Goal: Transaction & Acquisition: Purchase product/service

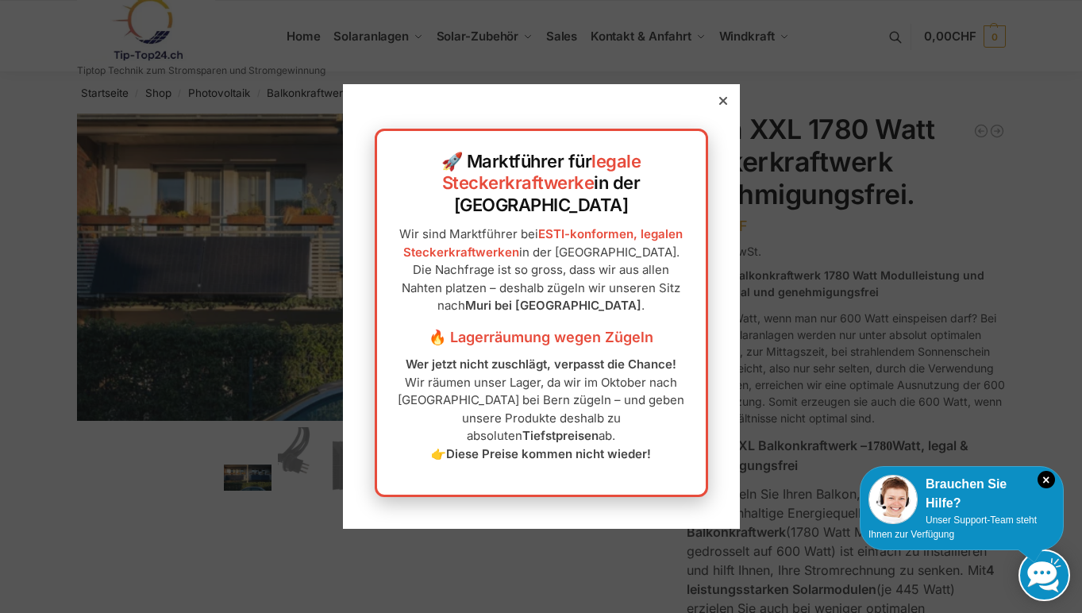
click at [720, 105] on icon at bounding box center [723, 101] width 8 height 8
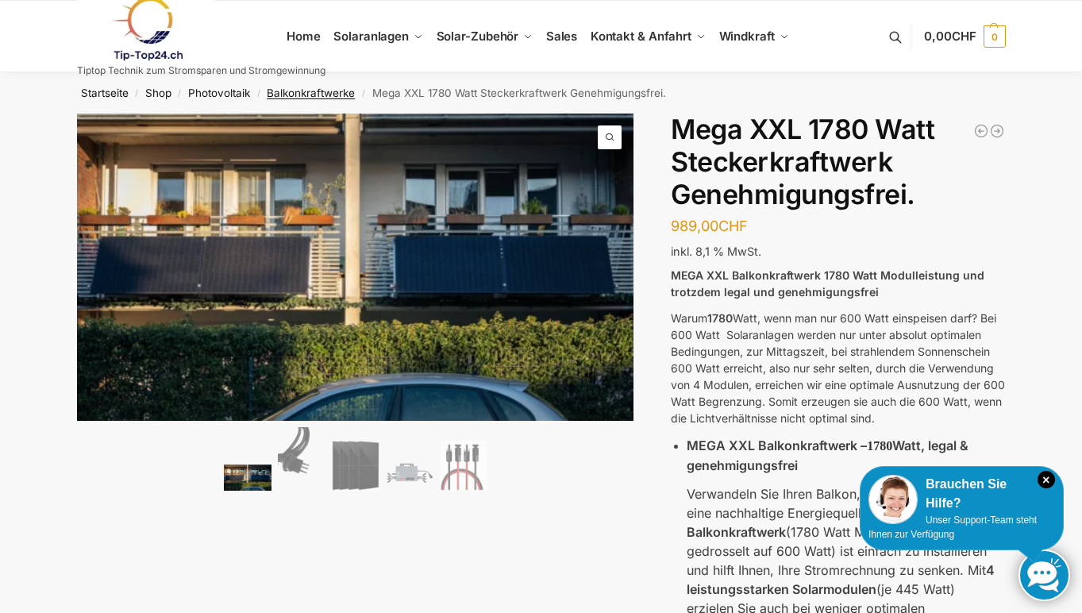
click at [299, 92] on link "Balkonkraftwerke" at bounding box center [311, 93] width 88 height 13
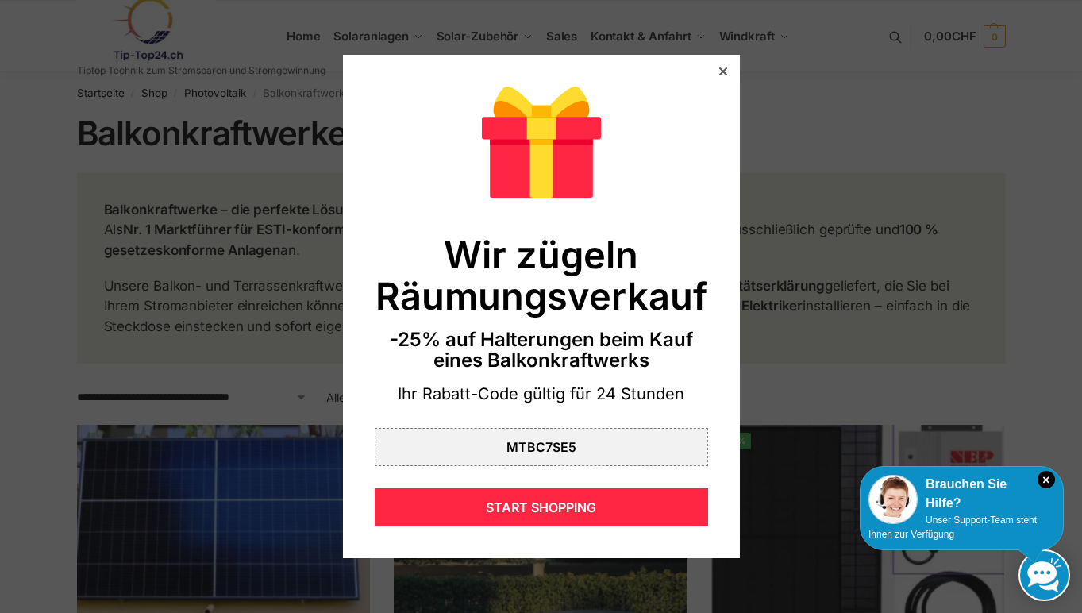
click at [721, 71] on icon at bounding box center [723, 71] width 8 height 8
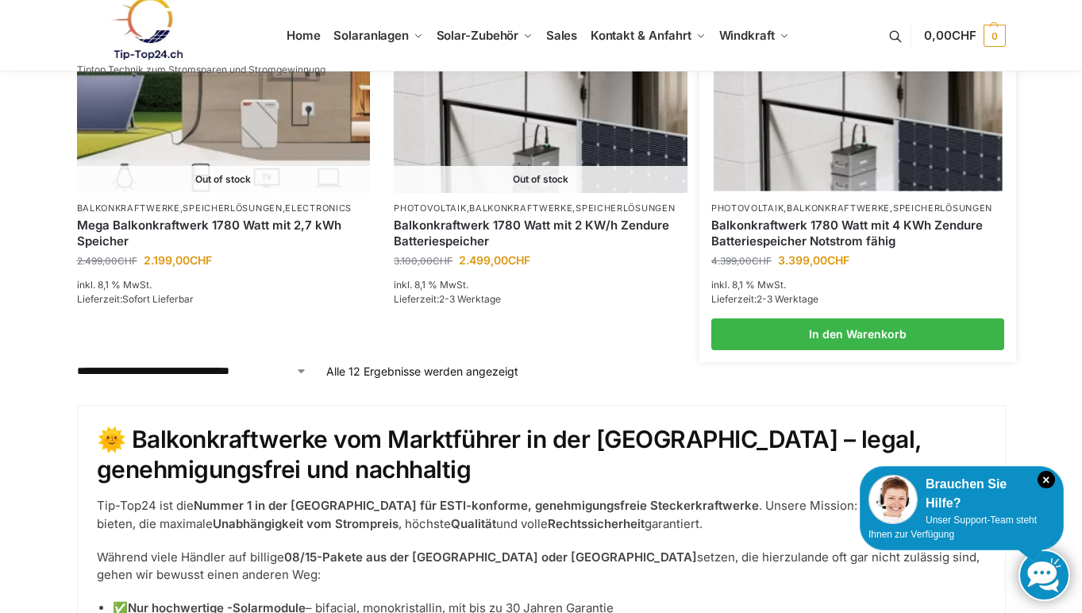
scroll to position [1611, 0]
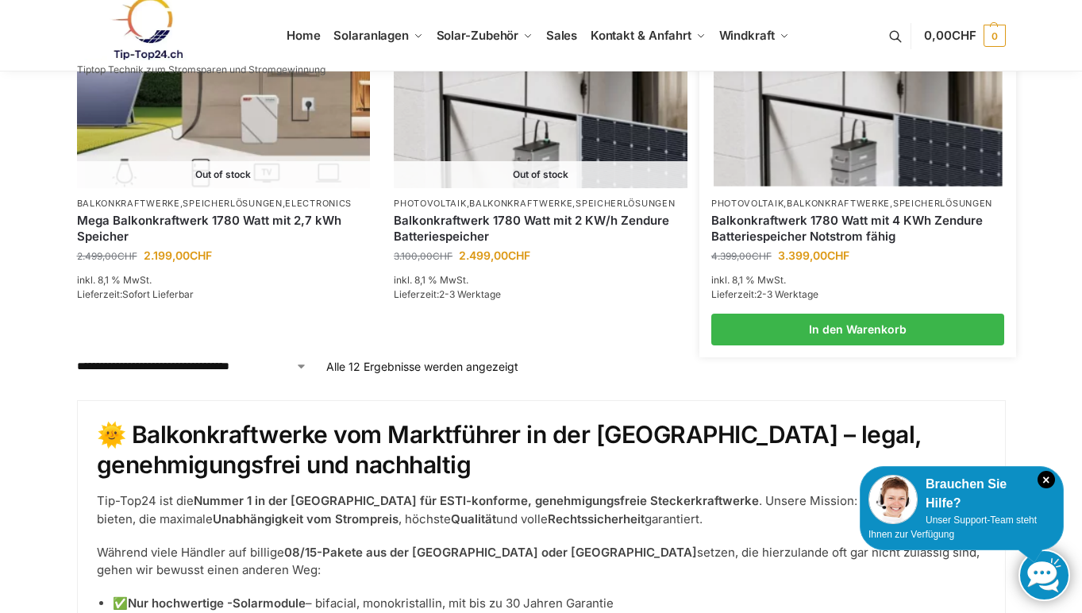
click at [853, 247] on span "4.399,00 CHF Ursprünglicher Preis war: 4.399,00 CHF 3.399,00 CHF Aktueller Prei…" at bounding box center [858, 255] width 294 height 17
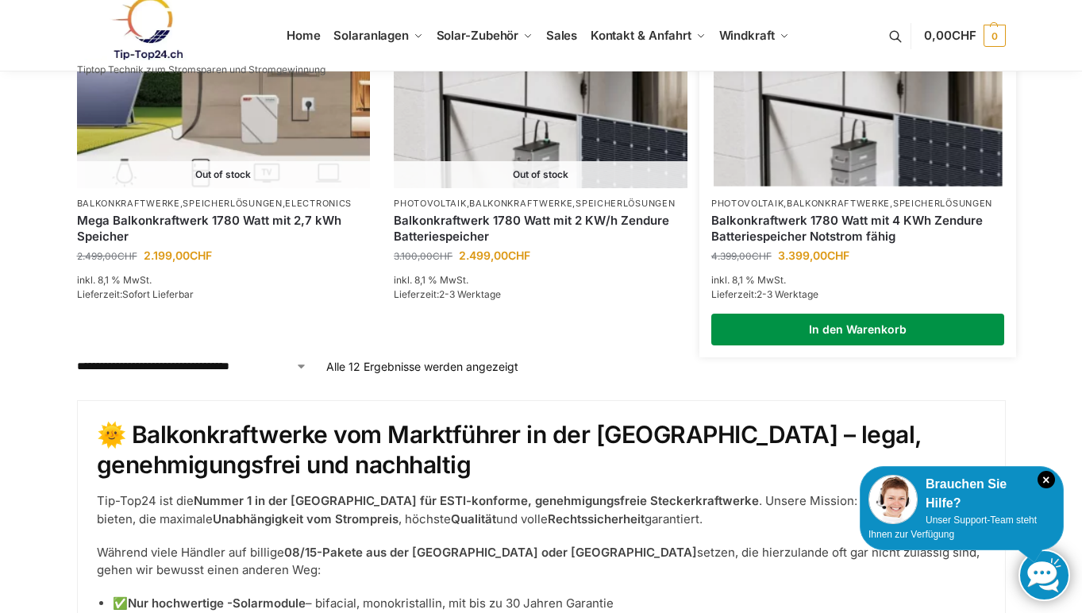
click at [844, 330] on link "In den Warenkorb" at bounding box center [858, 330] width 294 height 32
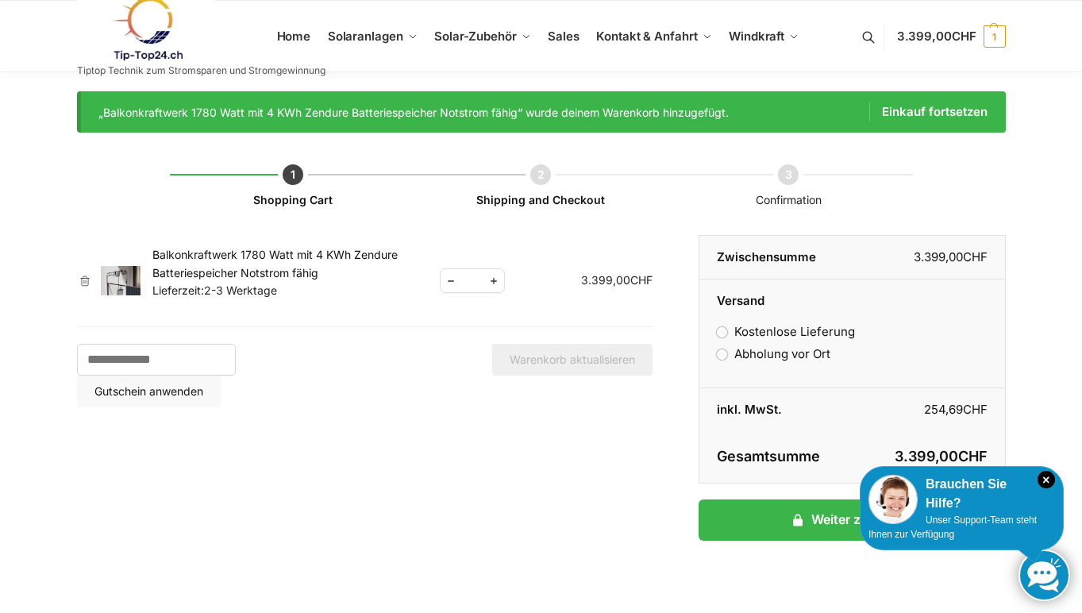
click at [280, 262] on td "Balkonkraftwerk 1780 Watt mit 4 KWh Zendure Batteriespeicher Notstrom fähig Lie…" at bounding box center [296, 281] width 288 height 92
click at [78, 278] on link "×" at bounding box center [85, 281] width 16 height 11
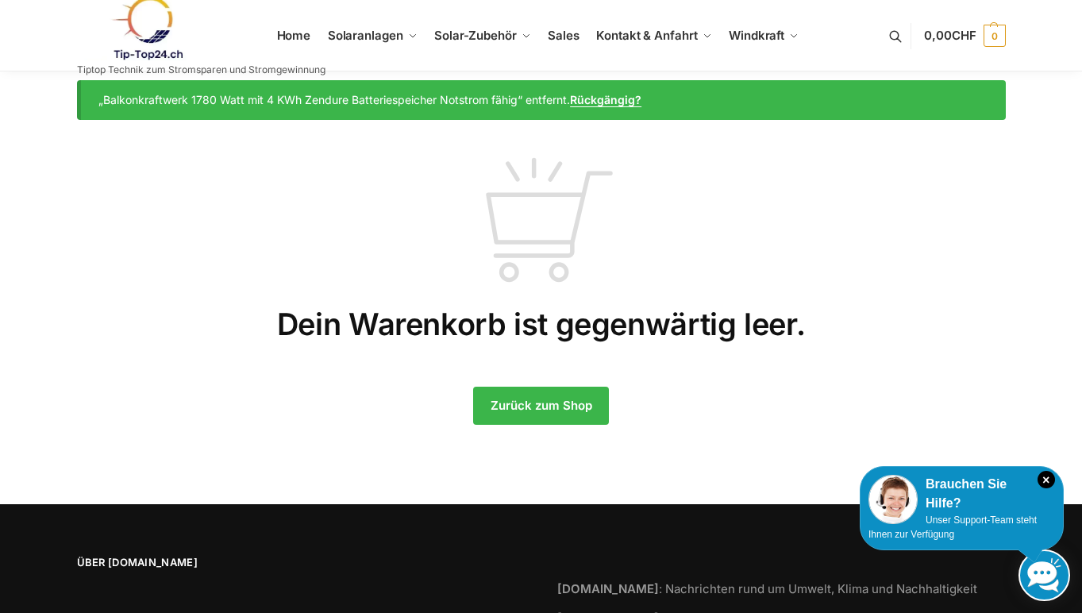
scroll to position [18, 0]
